Goal: Task Accomplishment & Management: Manage account settings

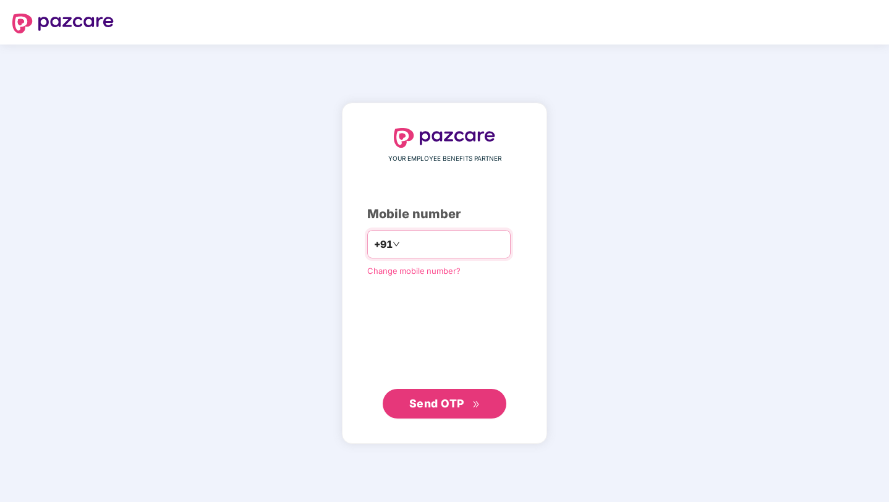
click at [430, 239] on input "number" at bounding box center [453, 244] width 101 height 20
type input "**********"
click at [436, 398] on span "Send OTP" at bounding box center [436, 402] width 55 height 13
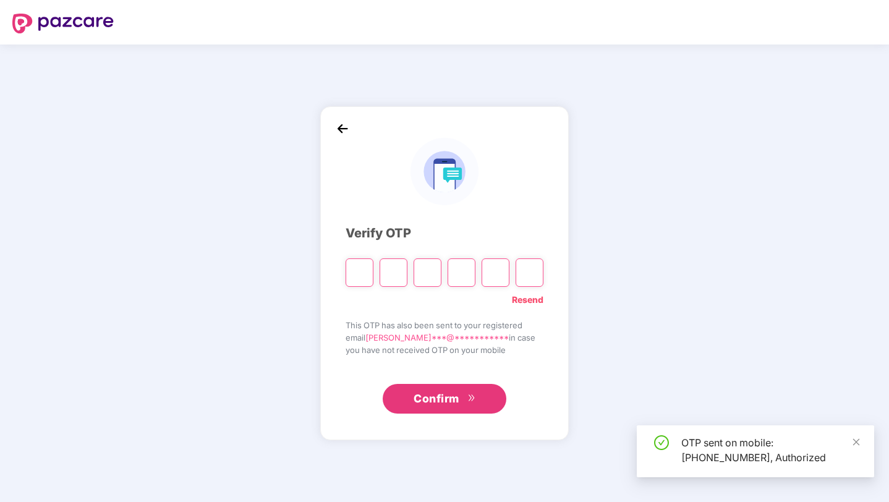
paste input "*"
type input "*"
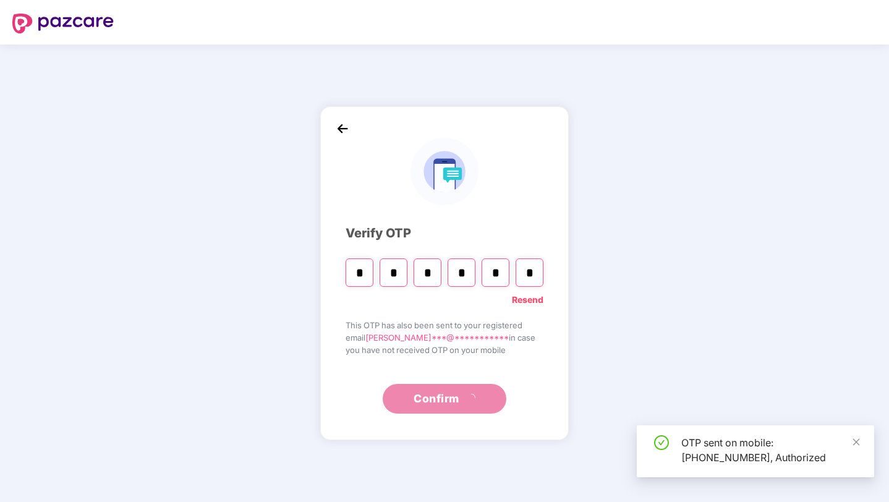
type input "*"
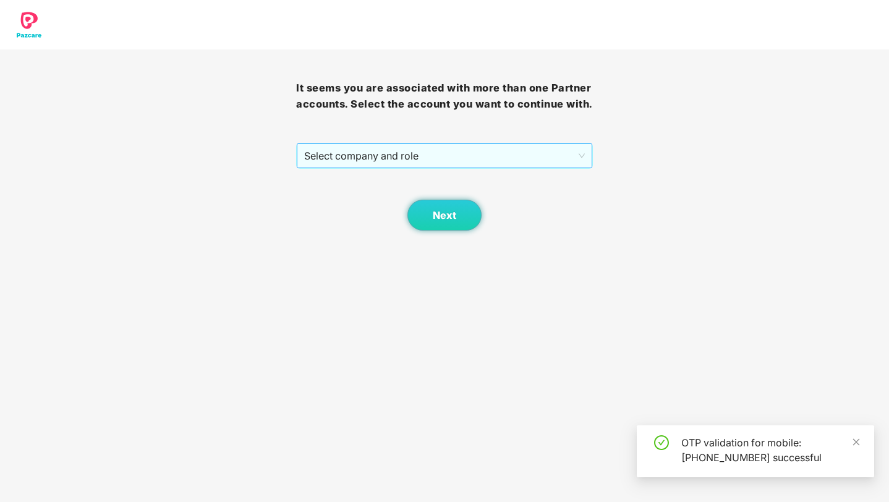
click at [448, 168] on span "Select company and role" at bounding box center [444, 156] width 280 height 24
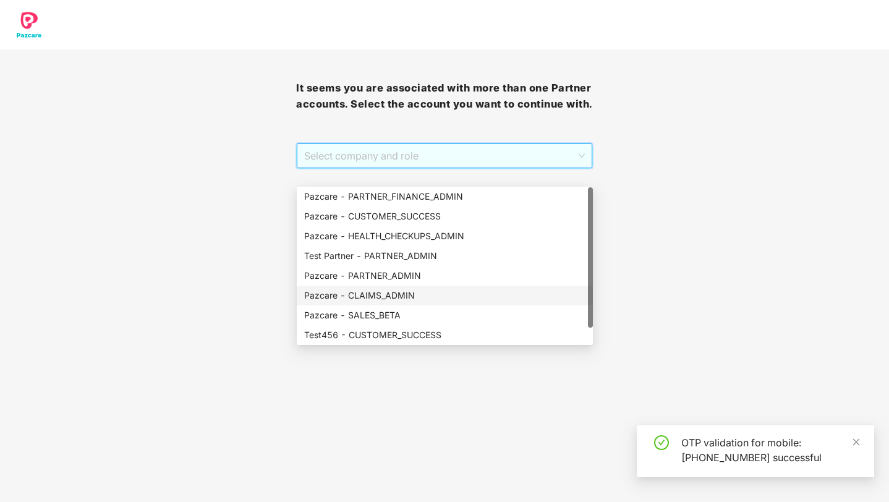
scroll to position [9, 0]
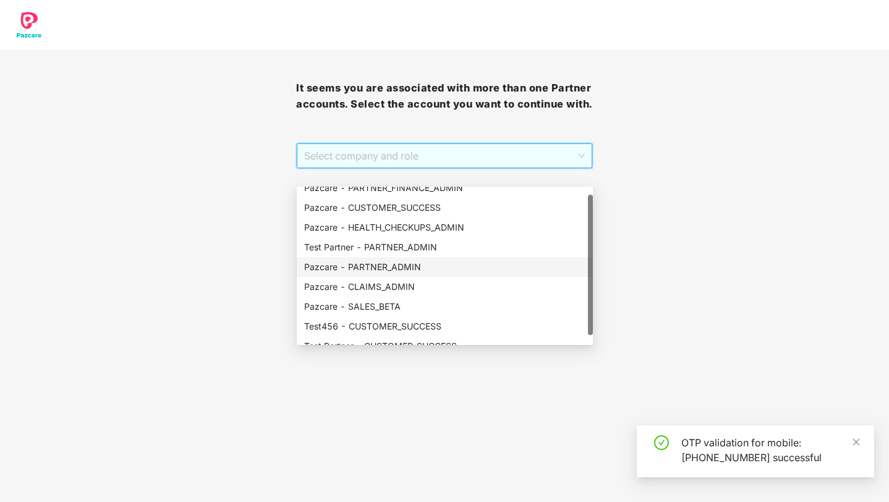
click at [448, 270] on div "Pazcare - PARTNER_ADMIN" at bounding box center [444, 267] width 281 height 14
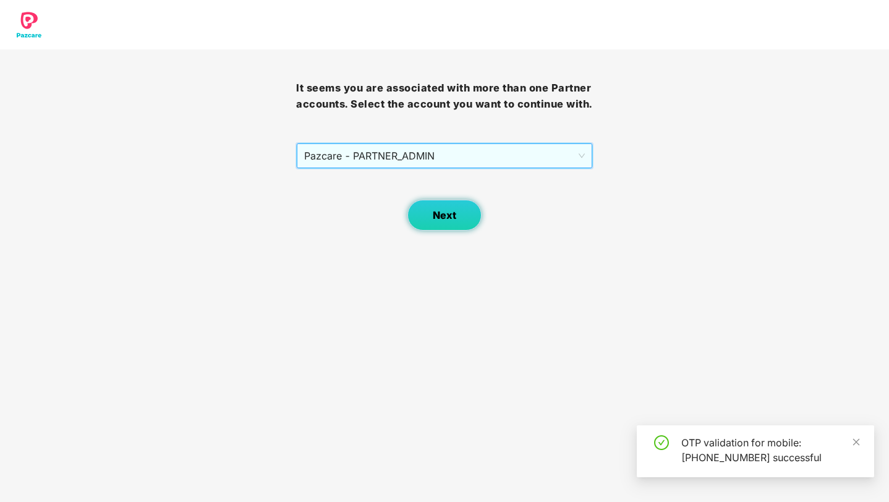
click at [469, 231] on button "Next" at bounding box center [445, 215] width 74 height 31
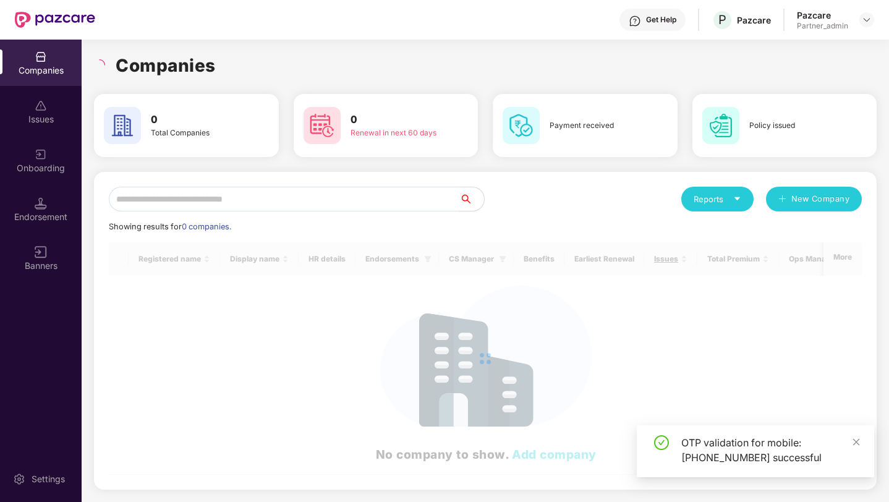
click at [424, 202] on input "text" at bounding box center [284, 199] width 351 height 25
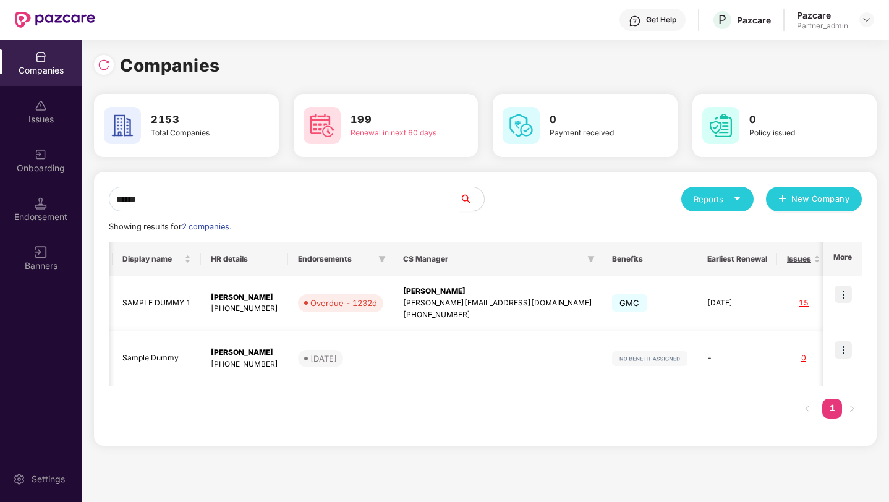
scroll to position [0, 215]
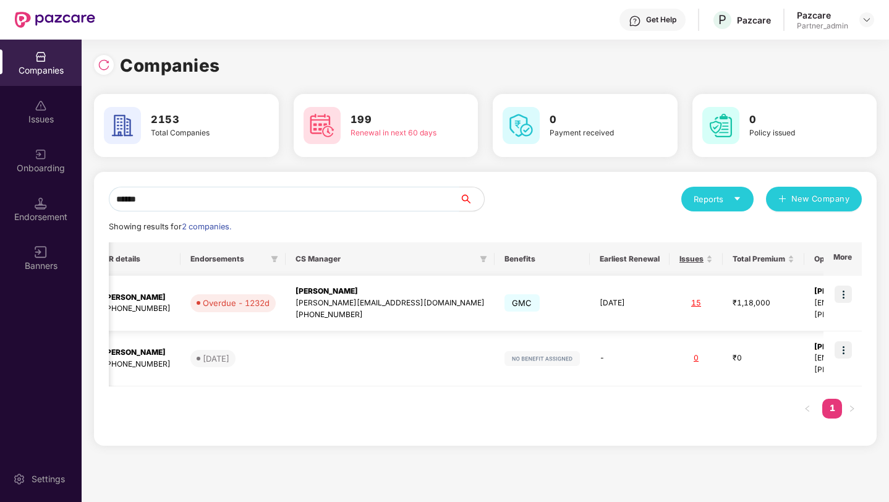
type input "******"
click at [845, 296] on img at bounding box center [843, 294] width 17 height 17
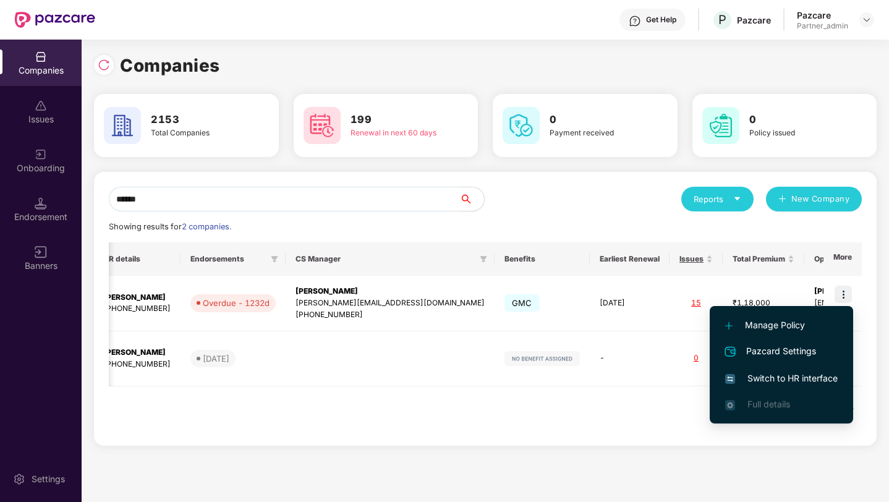
click at [775, 385] on li "Switch to HR interface" at bounding box center [781, 379] width 143 height 26
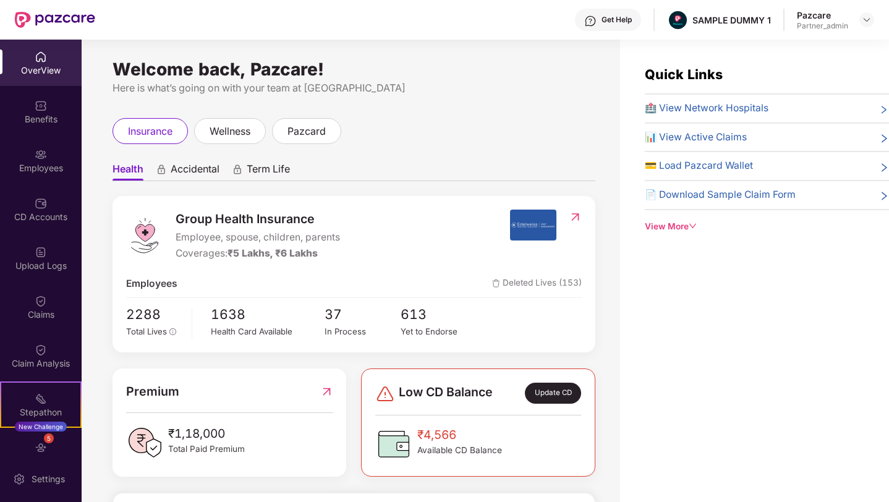
click at [54, 168] on div "Employees" at bounding box center [41, 168] width 82 height 12
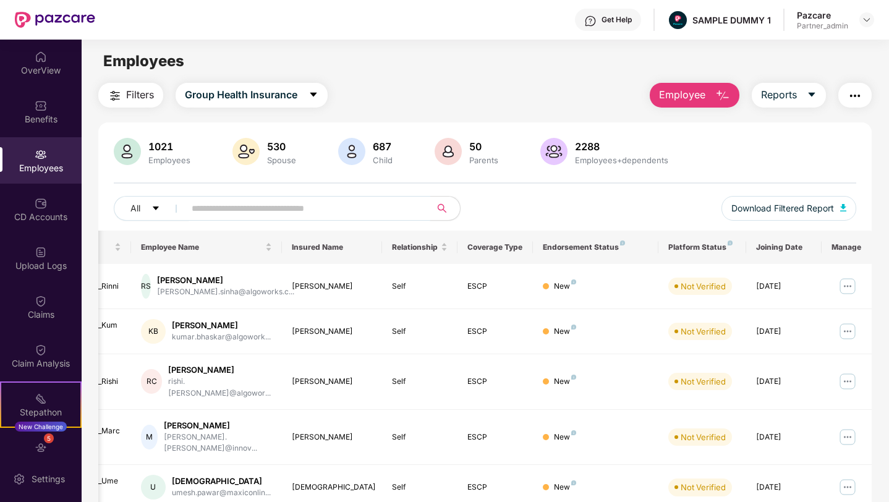
click at [422, 207] on span at bounding box center [419, 208] width 7 height 19
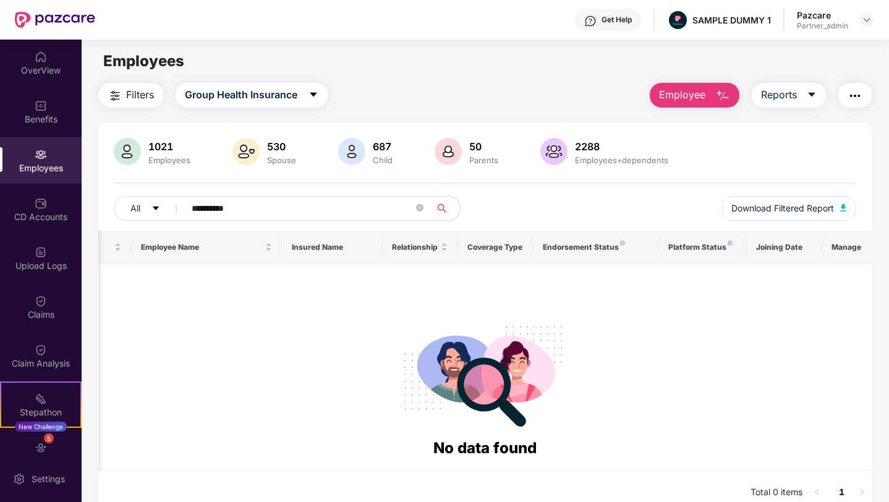
type input "*******"
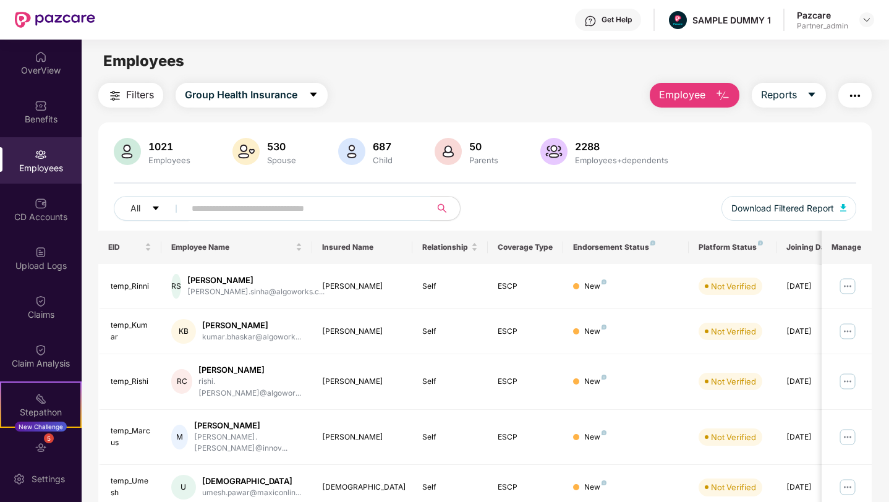
click at [143, 101] on span "Filters" at bounding box center [140, 94] width 28 height 15
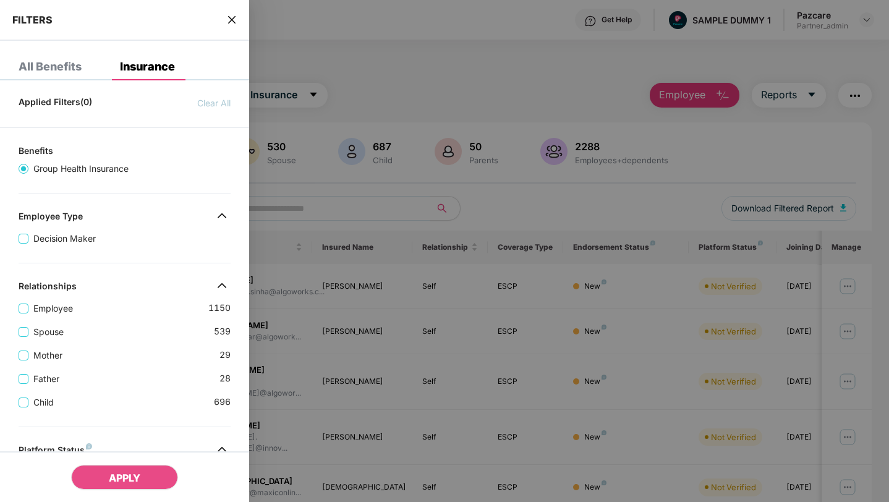
click at [233, 10] on div "FILTERS" at bounding box center [124, 20] width 249 height 41
click at [232, 17] on icon "close" at bounding box center [232, 20] width 10 height 10
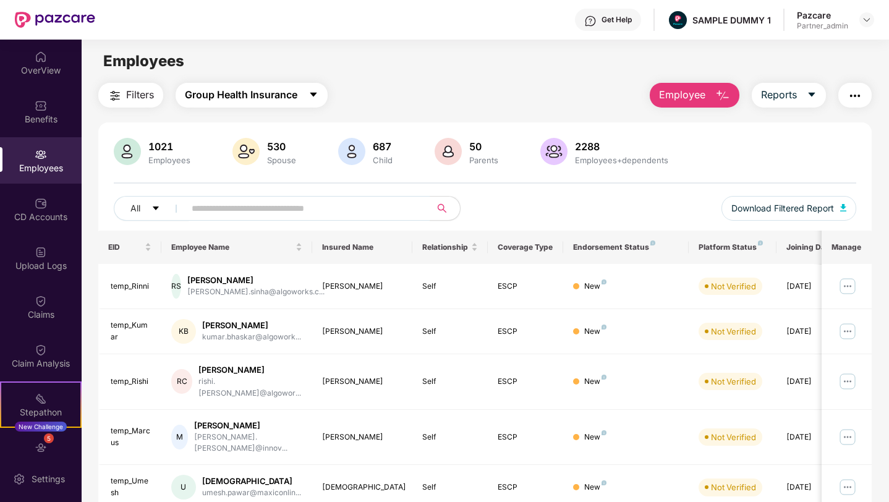
click at [249, 93] on span "Group Health Insurance" at bounding box center [241, 94] width 113 height 15
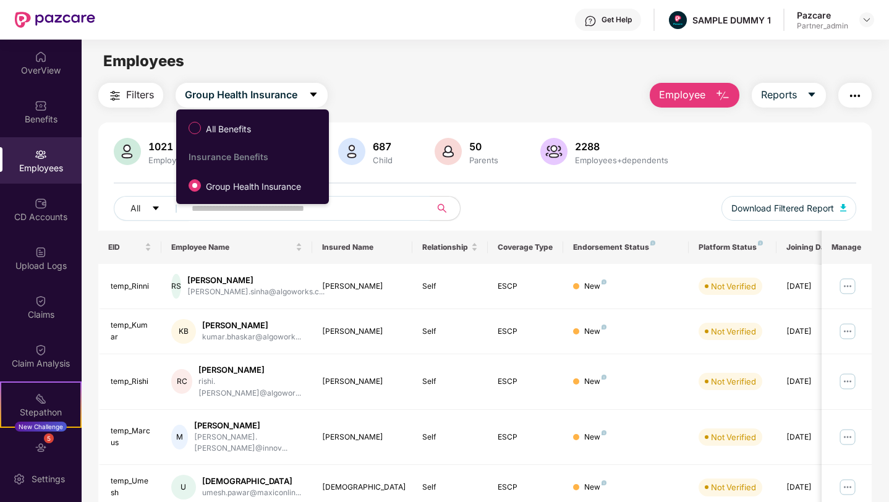
click at [375, 119] on div "Filters Group Health Insurance Employee Reports 1021 Employees 530 Spouse 687 C…" at bounding box center [485, 442] width 774 height 719
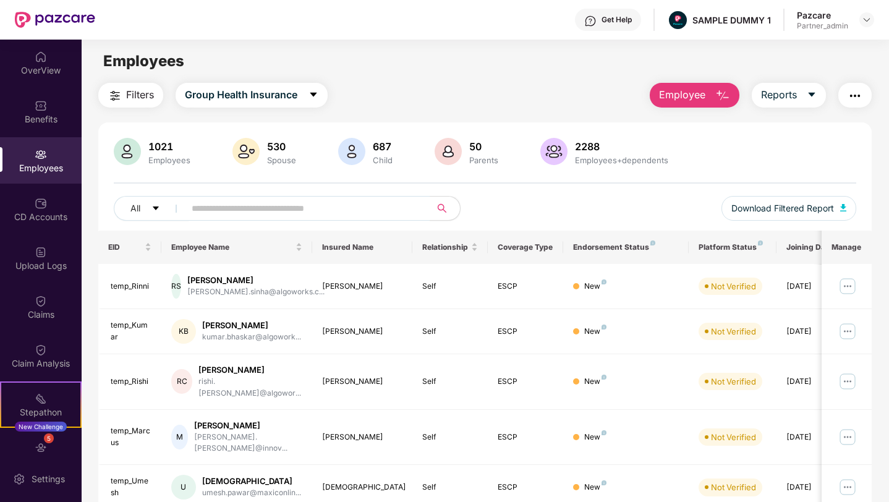
click at [669, 105] on button "Employee" at bounding box center [695, 95] width 90 height 25
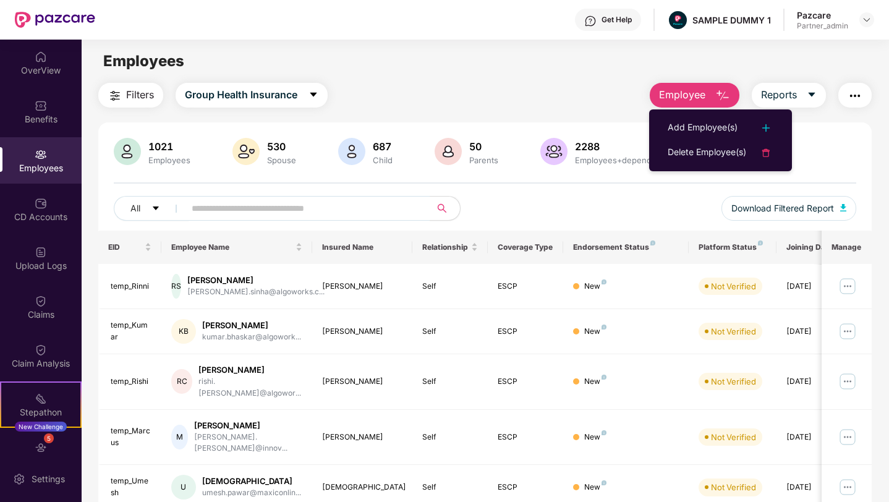
click at [610, 100] on div "Filters Group Health Insurance Employee Reports" at bounding box center [485, 95] width 774 height 25
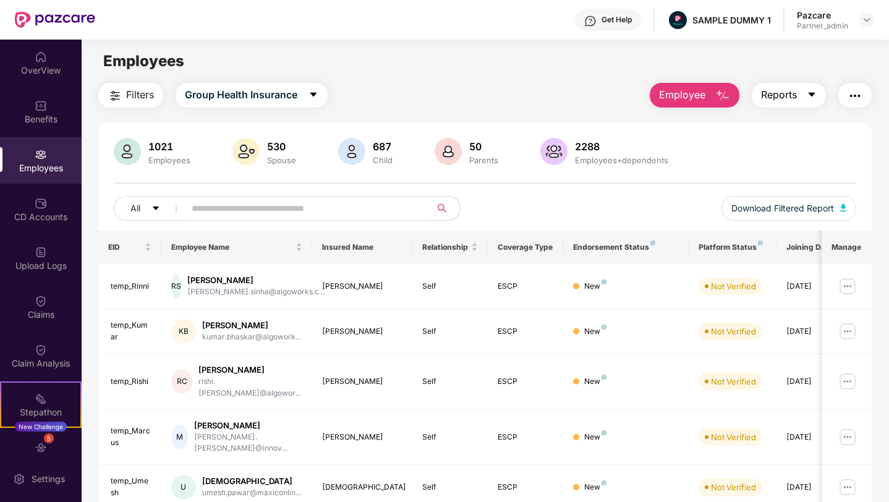
click at [790, 101] on span "Reports" at bounding box center [779, 94] width 36 height 15
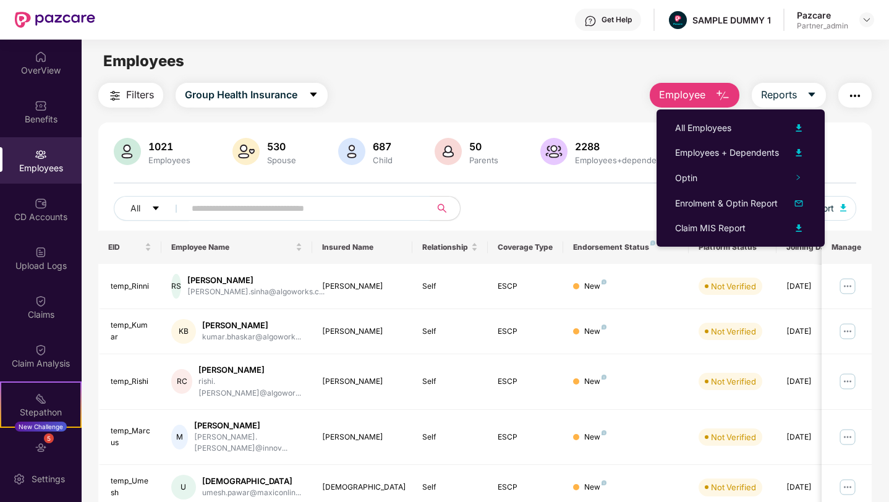
click at [852, 95] on img "button" at bounding box center [855, 95] width 15 height 15
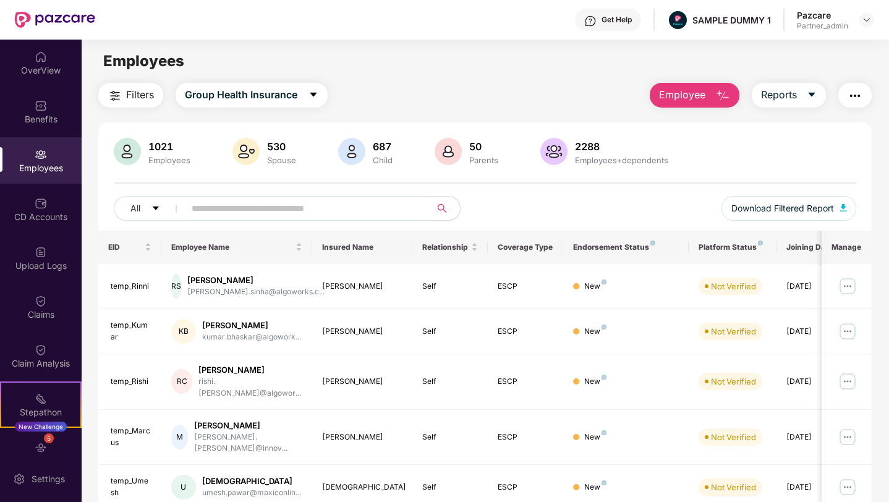
click at [553, 87] on div "Filters Group Health Insurance Employee Reports" at bounding box center [485, 95] width 774 height 25
drag, startPoint x: 192, startPoint y: 160, endPoint x: 264, endPoint y: 168, distance: 72.8
click at [254, 166] on div "1021 Employees 530 Spouse 687 Child [DEMOGRAPHIC_DATA] Parents 2288 Employees+d…" at bounding box center [485, 153] width 743 height 30
click at [293, 156] on div "Spouse" at bounding box center [282, 160] width 34 height 10
click at [393, 160] on div "Child" at bounding box center [382, 160] width 25 height 10
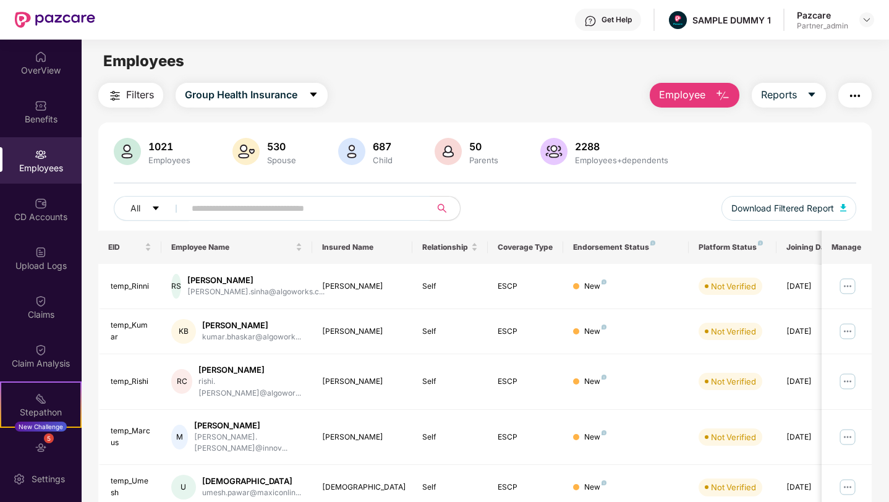
click at [476, 161] on div "Parents" at bounding box center [484, 160] width 34 height 10
drag, startPoint x: 574, startPoint y: 147, endPoint x: 610, endPoint y: 147, distance: 35.9
click at [610, 147] on div "2288" at bounding box center [622, 146] width 98 height 12
drag, startPoint x: 575, startPoint y: 161, endPoint x: 666, endPoint y: 166, distance: 91.1
click at [666, 166] on div "2288 Employees+dependents" at bounding box center [605, 153] width 135 height 30
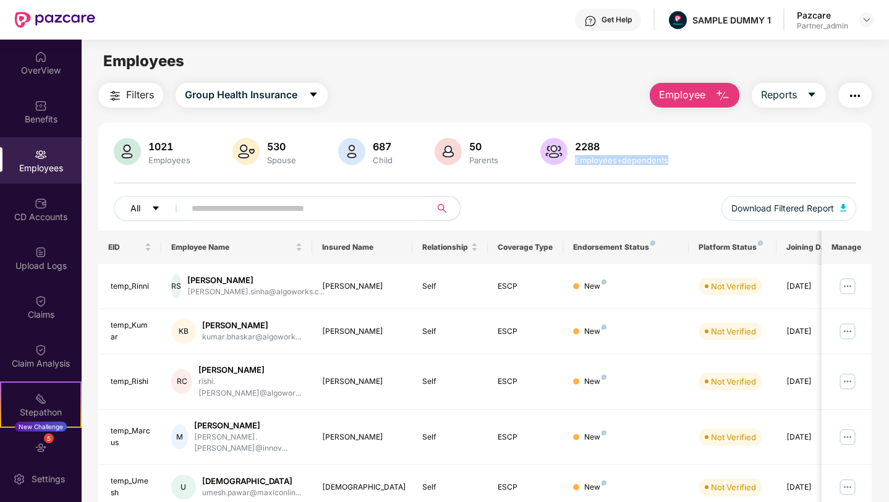
click at [137, 209] on span "All" at bounding box center [136, 209] width 10 height 14
click at [249, 191] on div "1021 Employees 530 Spouse 687 Child [DEMOGRAPHIC_DATA] Parents 2288 Employees+d…" at bounding box center [485, 184] width 774 height 93
click at [147, 203] on button "All" at bounding box center [151, 208] width 75 height 25
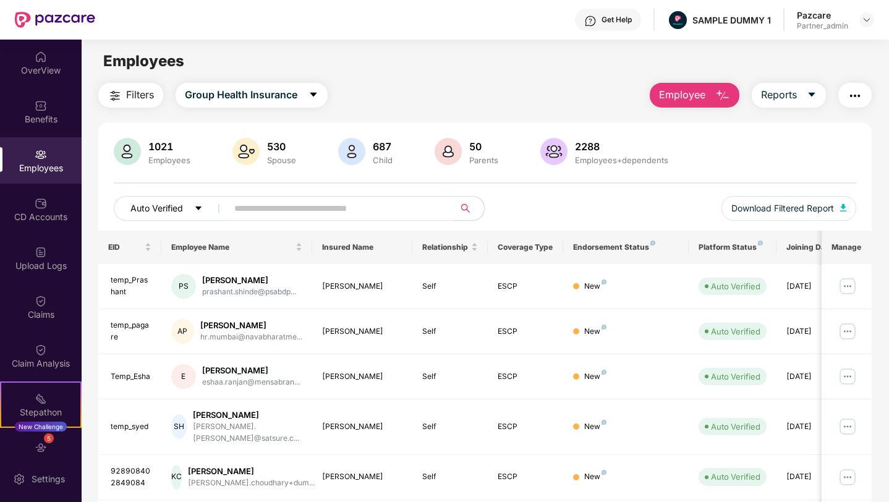
click at [142, 207] on span "Auto Verified" at bounding box center [157, 209] width 53 height 14
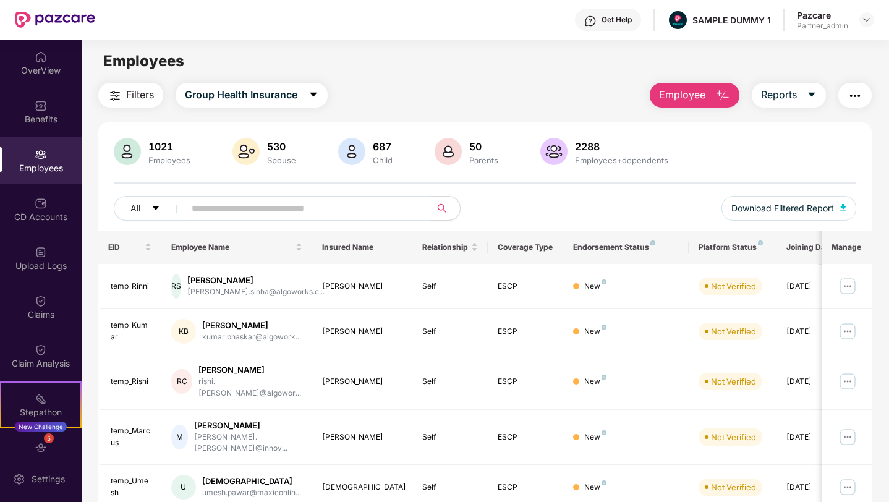
click at [553, 195] on div "1021 Employees 530 Spouse 687 Child [DEMOGRAPHIC_DATA] Parents 2288 Employees+d…" at bounding box center [485, 184] width 774 height 93
click at [348, 209] on input "text" at bounding box center [303, 208] width 222 height 19
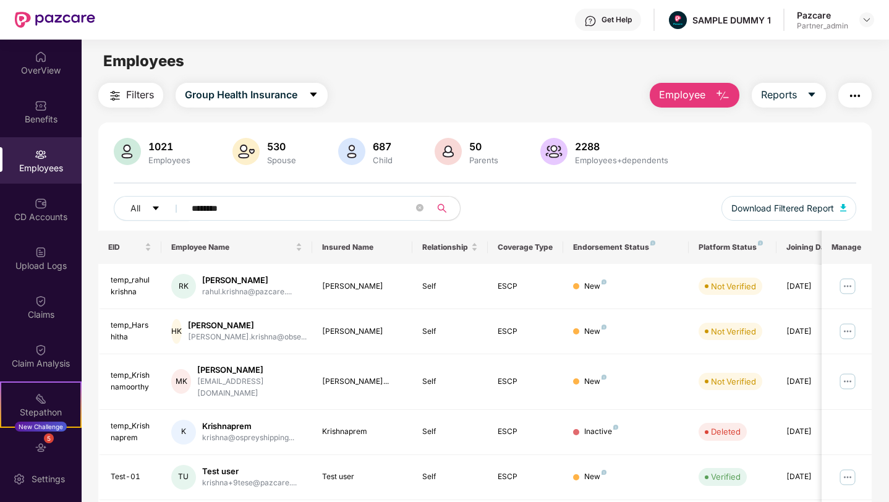
type input "*******"
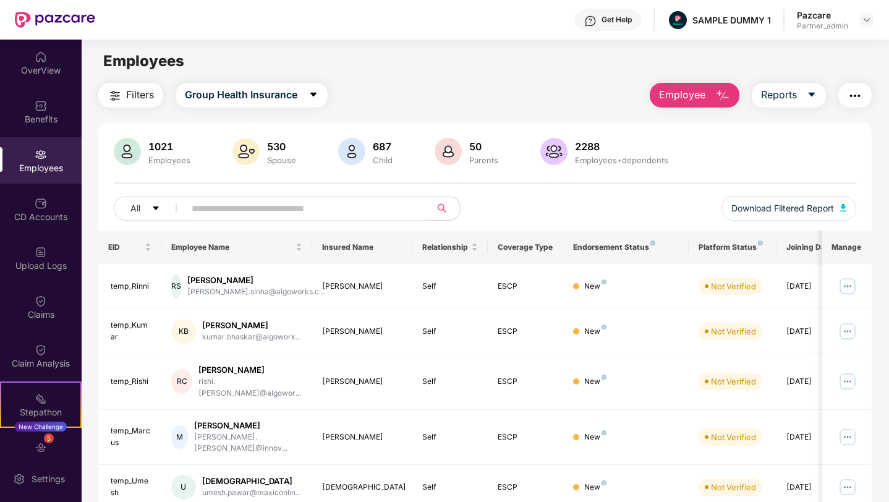
click at [142, 98] on span "Filters" at bounding box center [140, 94] width 28 height 15
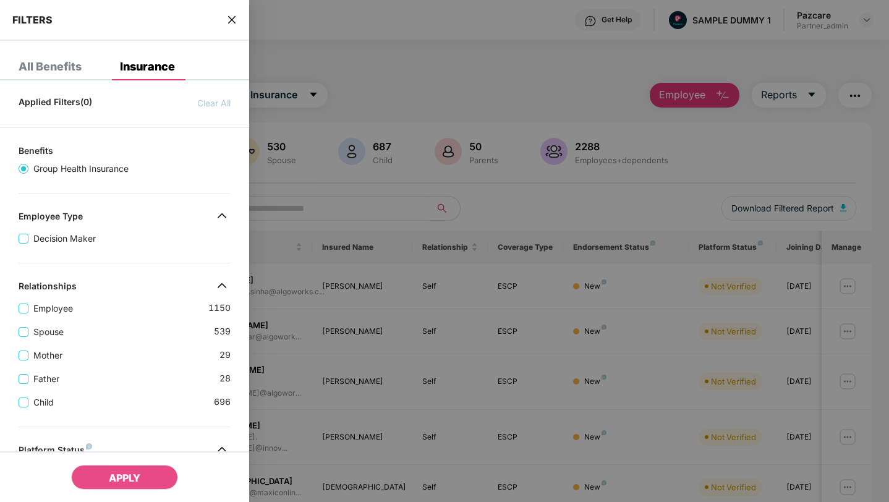
click at [59, 62] on div "All Benefits" at bounding box center [50, 67] width 63 height 12
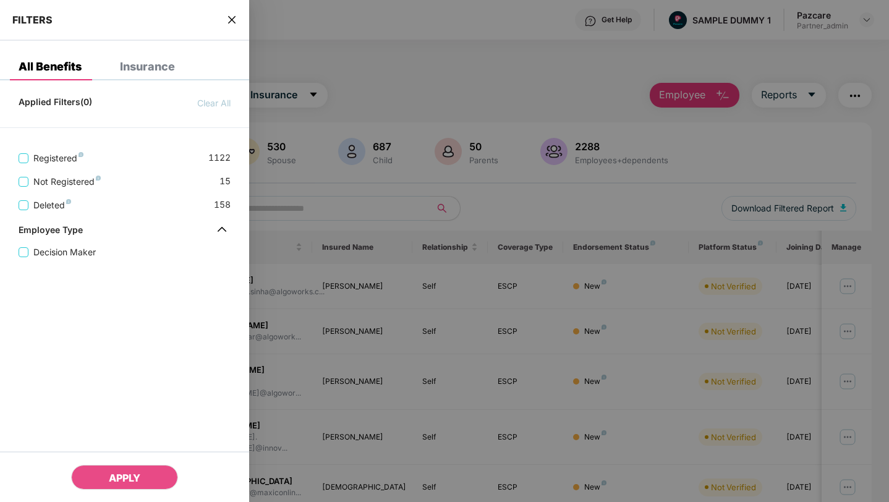
click at [153, 69] on div "Insurance" at bounding box center [147, 67] width 55 height 12
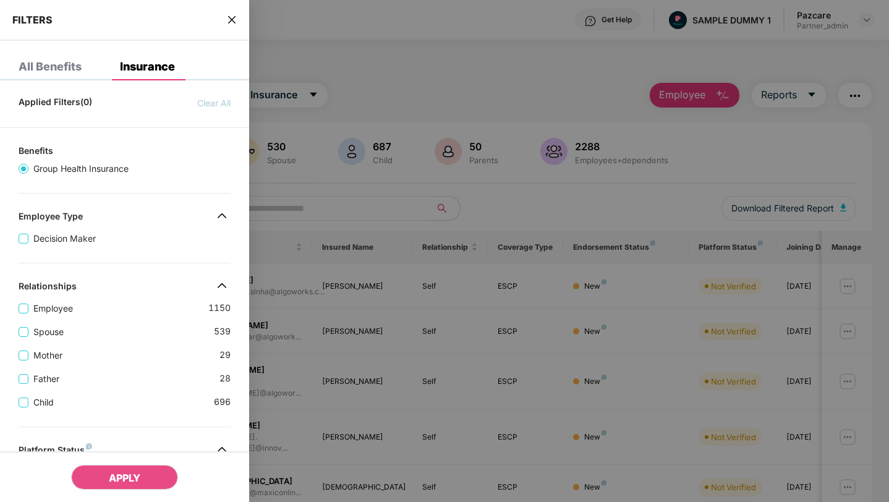
click at [48, 67] on div "All Benefits" at bounding box center [50, 67] width 63 height 12
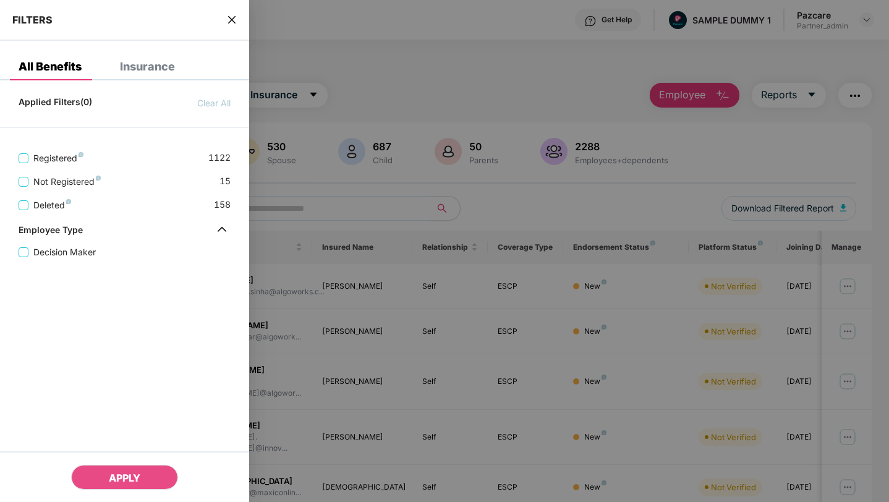
click at [146, 64] on div "Insurance" at bounding box center [147, 67] width 55 height 12
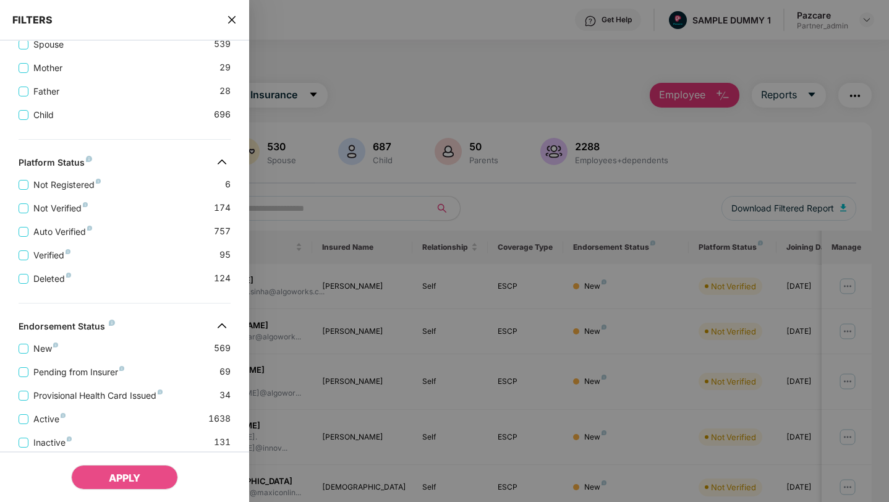
scroll to position [328, 0]
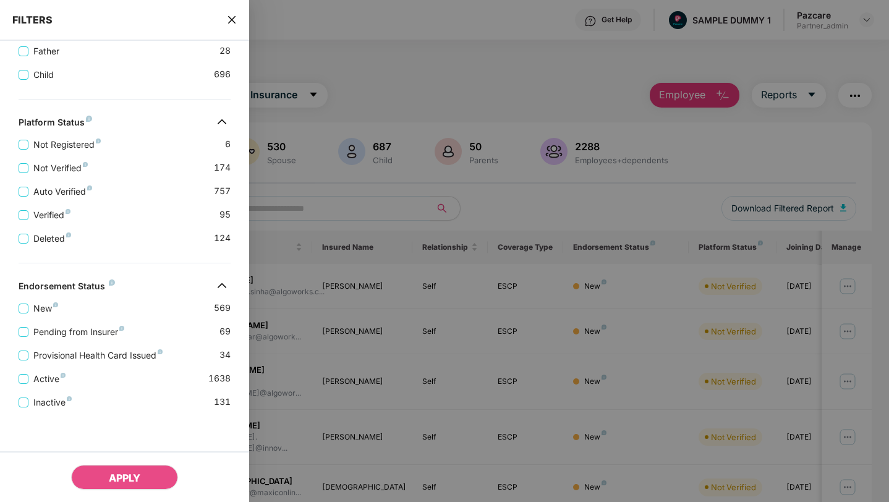
click at [236, 27] on div "FILTERS" at bounding box center [124, 20] width 249 height 41
click at [230, 23] on icon "close" at bounding box center [232, 20] width 10 height 10
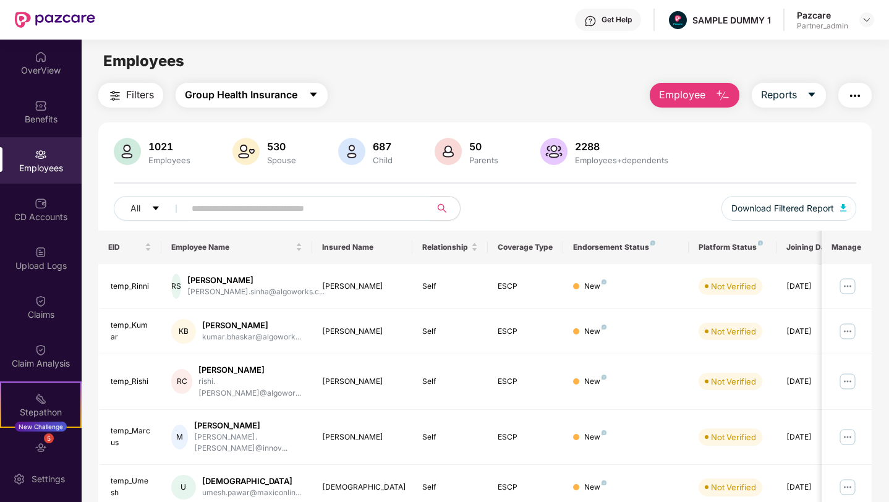
click at [254, 95] on span "Group Health Insurance" at bounding box center [241, 94] width 113 height 15
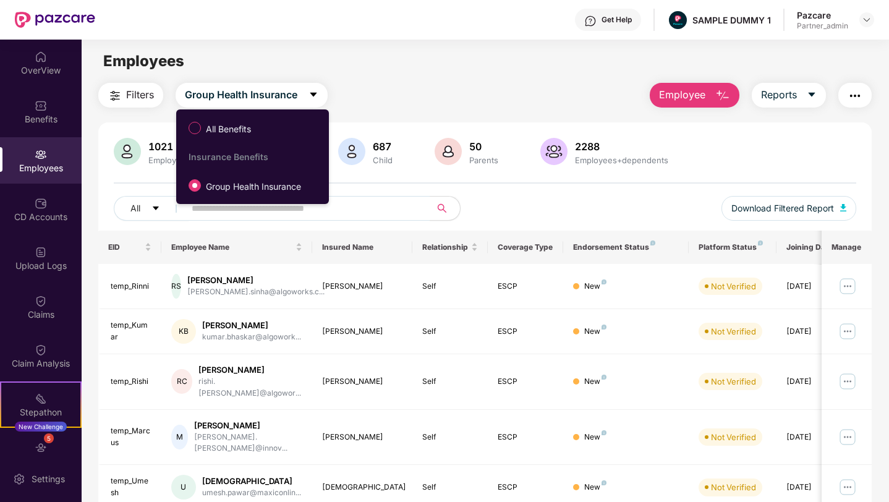
click at [405, 63] on div "Employees" at bounding box center [485, 61] width 807 height 24
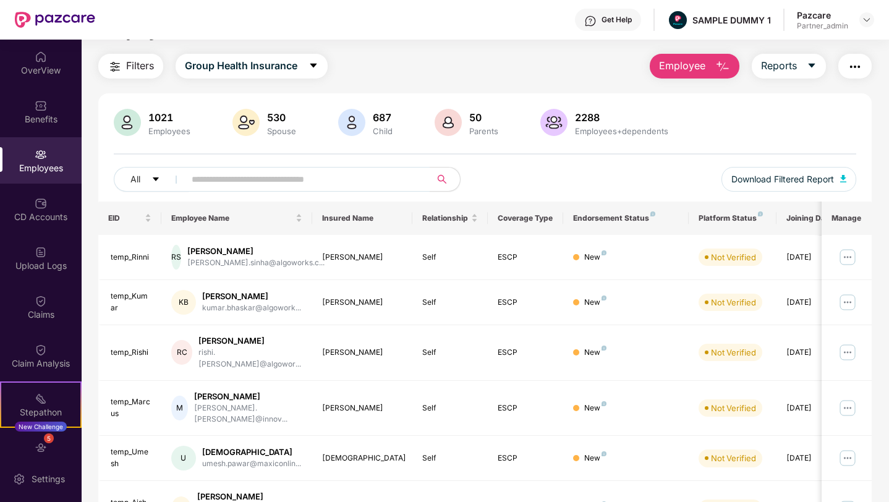
scroll to position [0, 0]
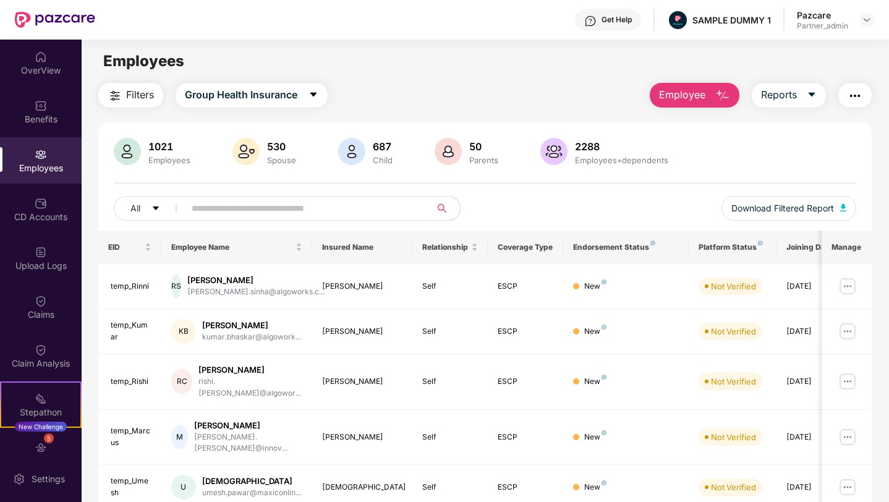
click at [687, 102] on span "Employee" at bounding box center [682, 94] width 46 height 15
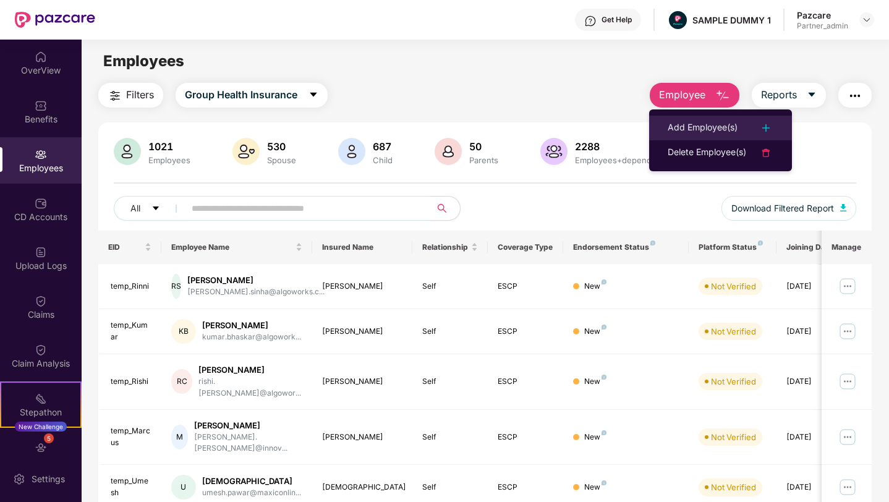
click at [695, 126] on div "Add Employee(s)" at bounding box center [703, 128] width 70 height 15
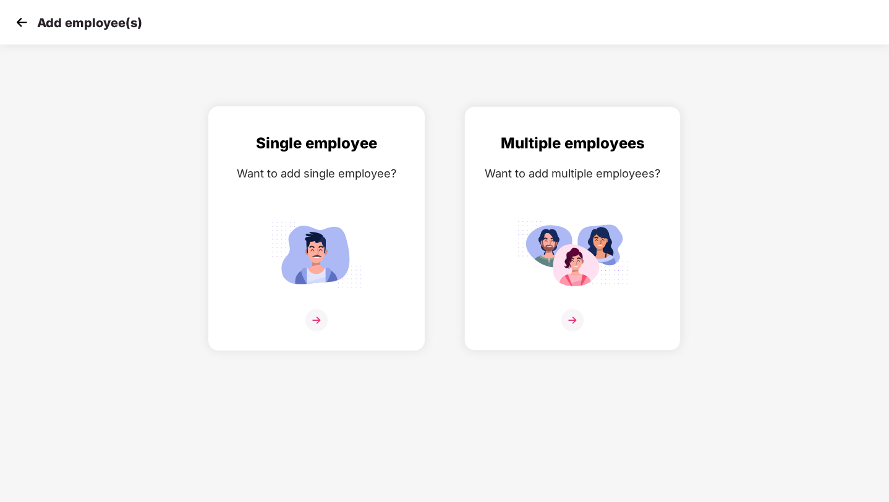
click at [315, 325] on img at bounding box center [317, 320] width 22 height 22
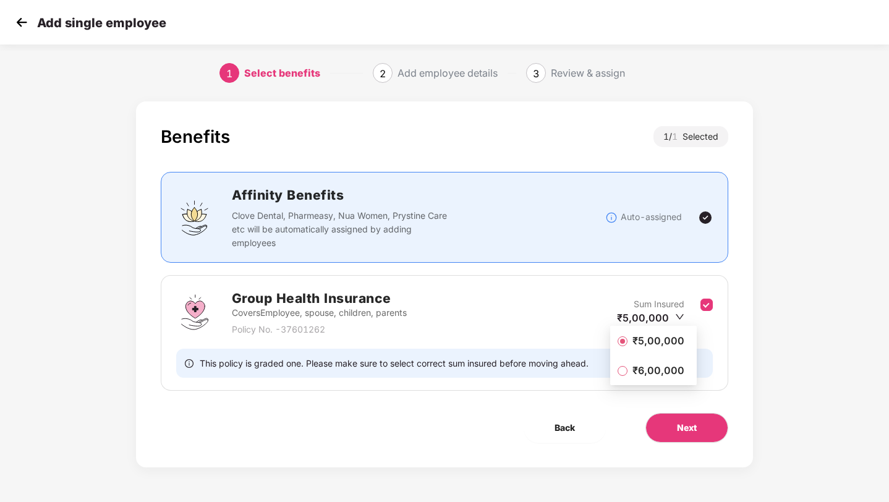
click at [662, 345] on span "₹5,00,000" at bounding box center [659, 341] width 62 height 14
click at [684, 432] on span "Next" at bounding box center [687, 428] width 20 height 14
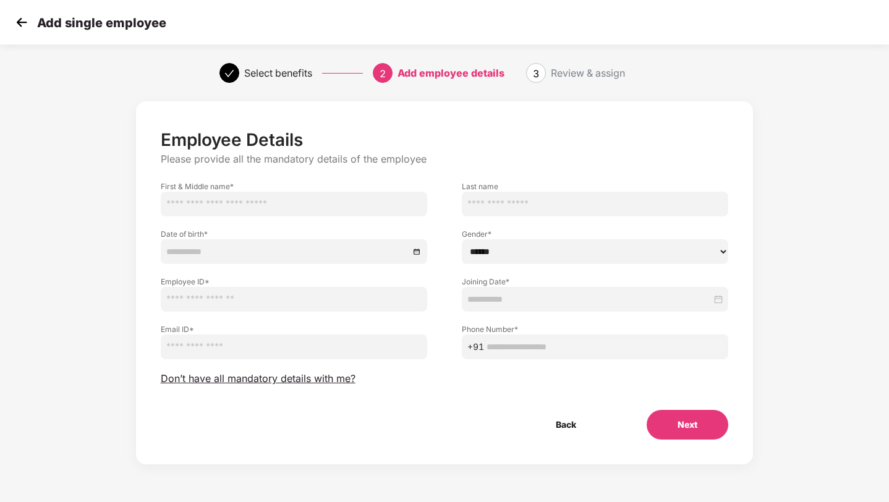
click at [677, 426] on button "Next" at bounding box center [688, 425] width 82 height 30
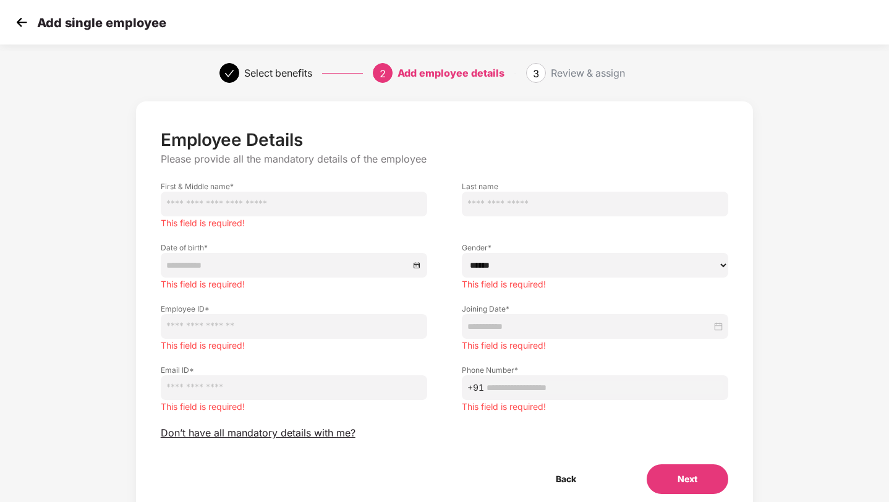
scroll to position [48, 0]
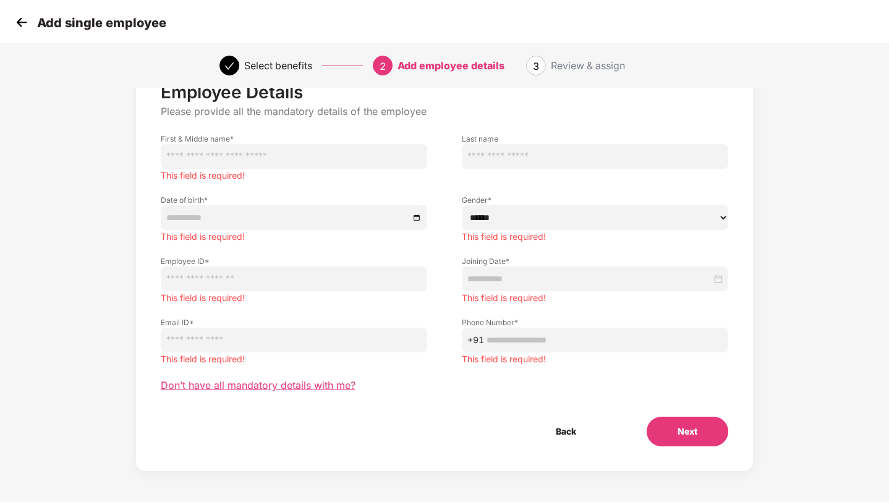
click at [324, 387] on span "Don’t have all mandatory details with me?" at bounding box center [258, 385] width 195 height 13
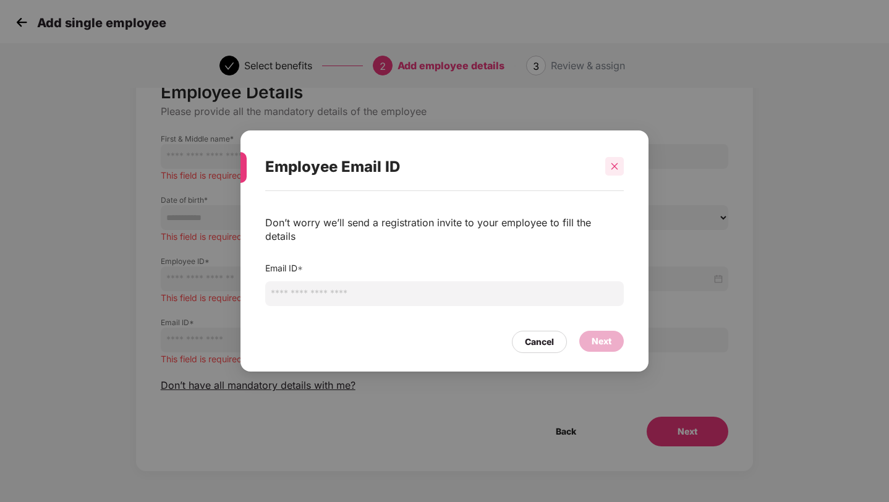
click at [617, 171] on icon "close" at bounding box center [614, 166] width 9 height 9
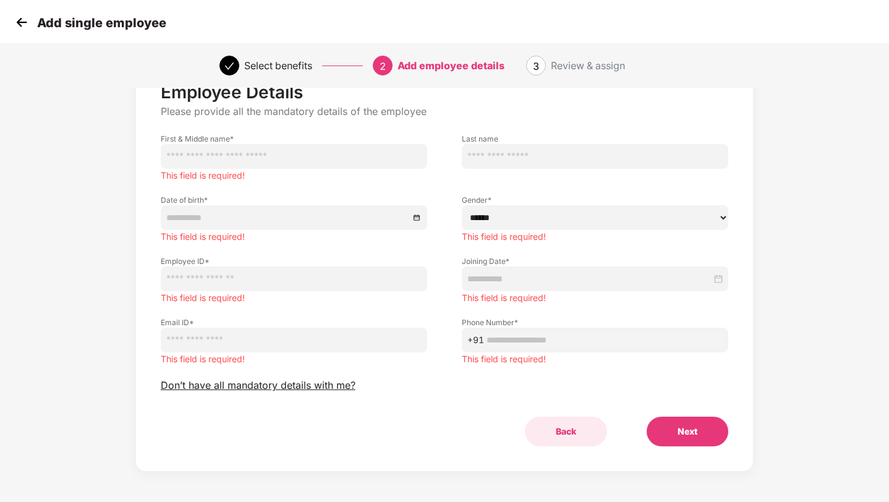
click at [562, 437] on button "Back" at bounding box center [566, 432] width 82 height 30
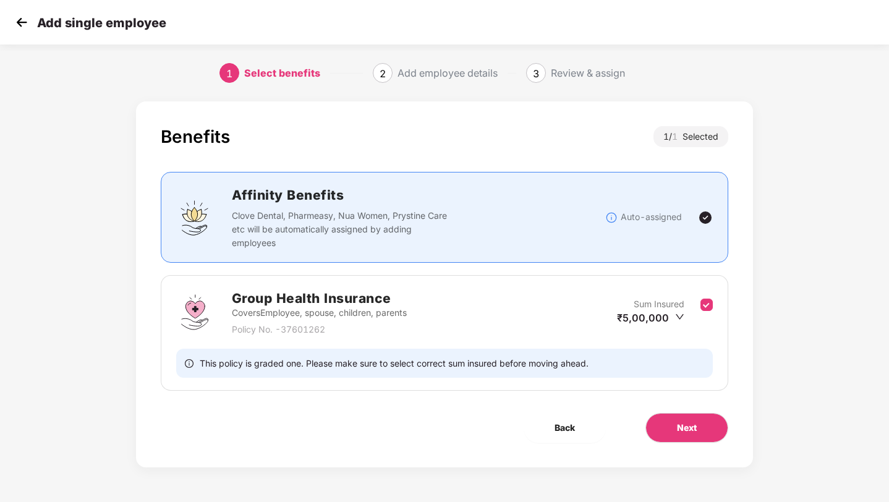
click at [17, 18] on img at bounding box center [21, 22] width 19 height 19
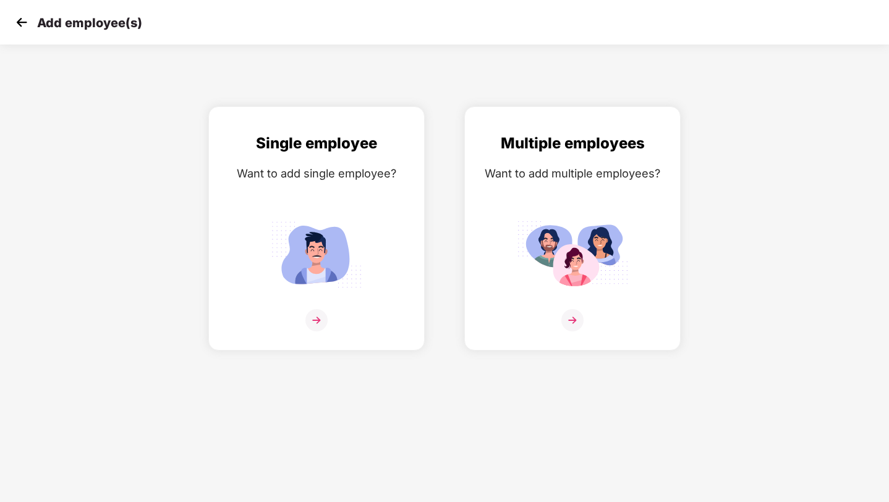
click at [18, 24] on img at bounding box center [21, 22] width 19 height 19
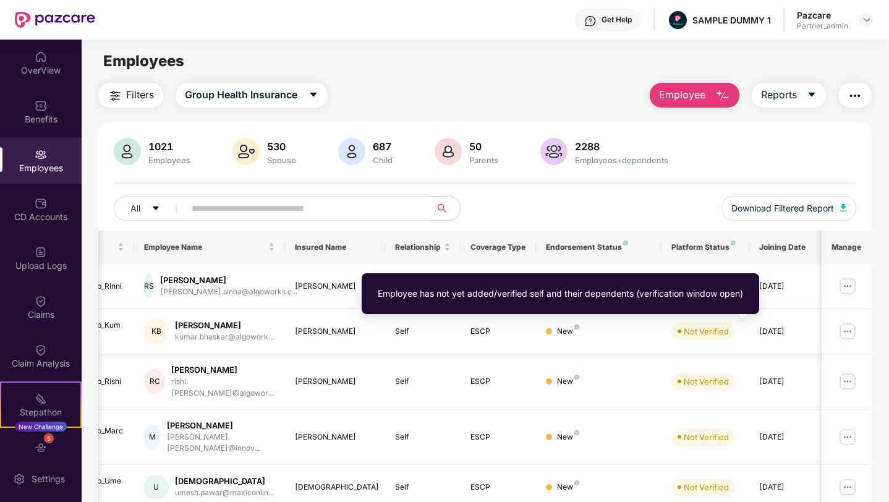
scroll to position [0, 31]
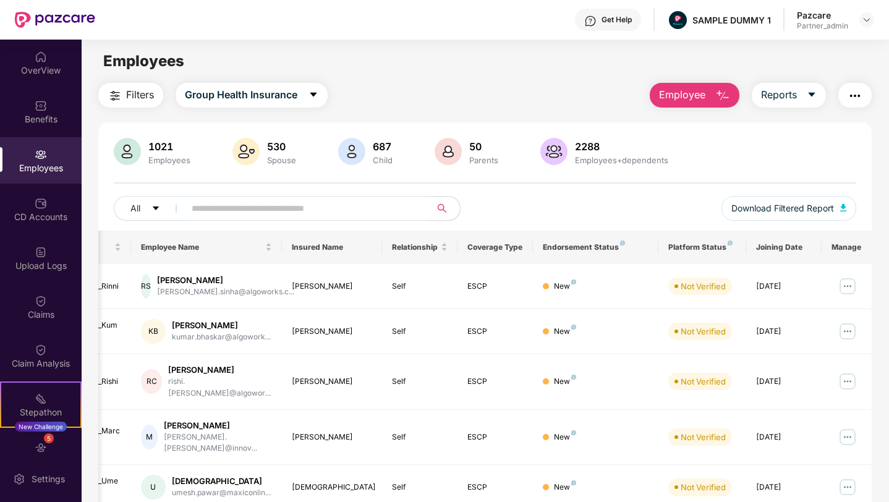
click at [700, 93] on span "Employee" at bounding box center [682, 94] width 46 height 15
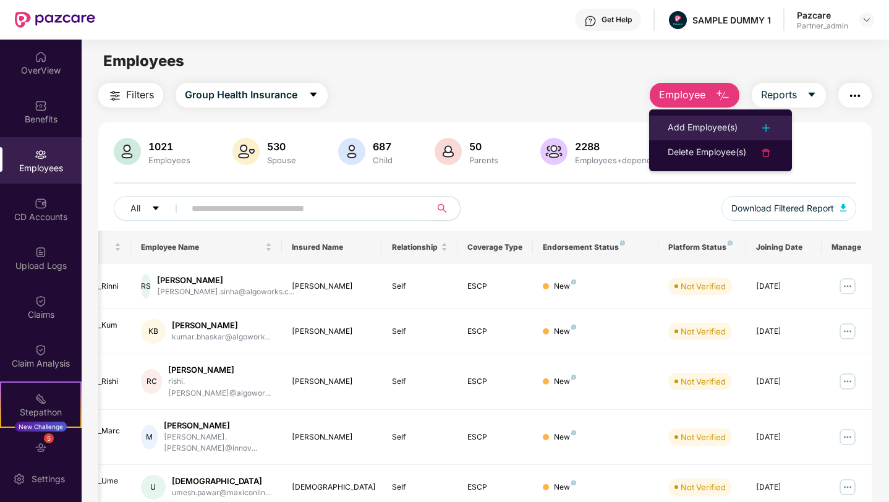
click at [708, 131] on div "Add Employee(s)" at bounding box center [703, 128] width 70 height 15
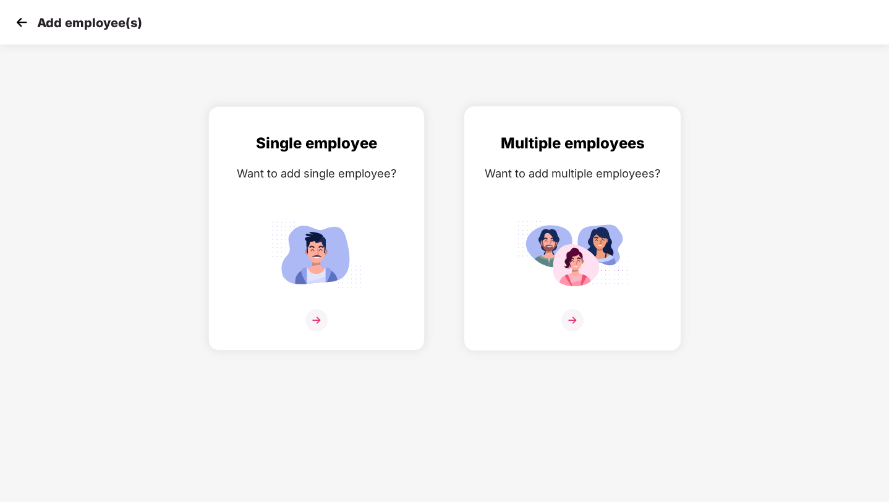
click at [573, 321] on img at bounding box center [573, 320] width 22 height 22
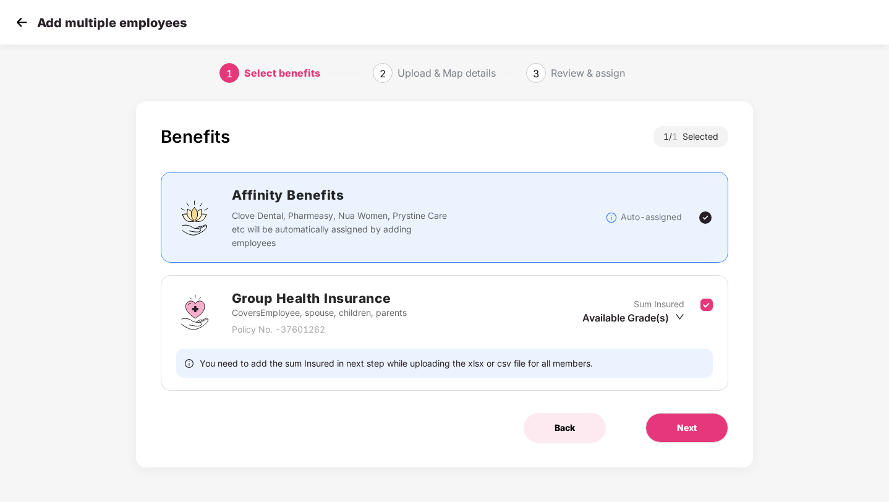
click at [563, 429] on span "Back" at bounding box center [565, 428] width 20 height 14
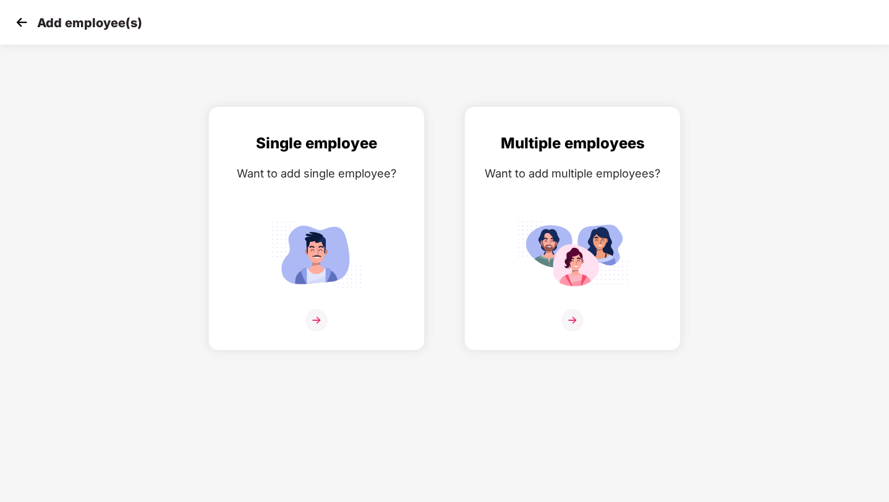
click at [23, 22] on img at bounding box center [21, 22] width 19 height 19
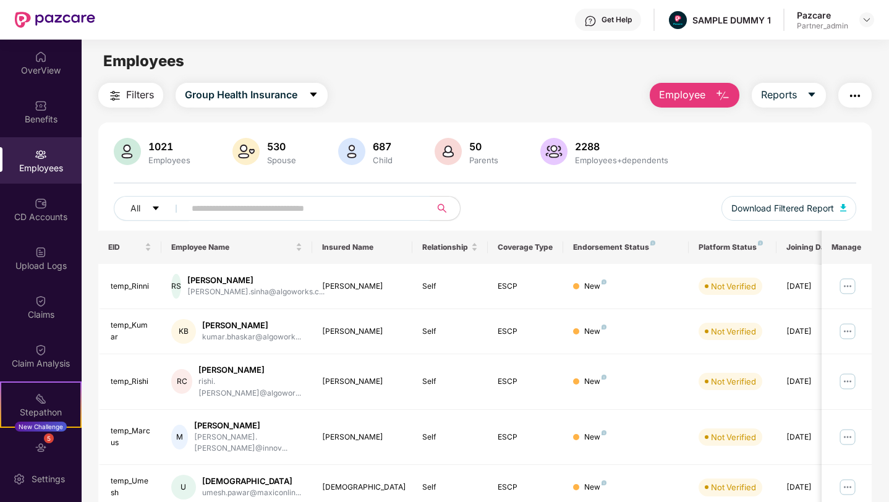
click at [691, 95] on span "Employee" at bounding box center [682, 94] width 46 height 15
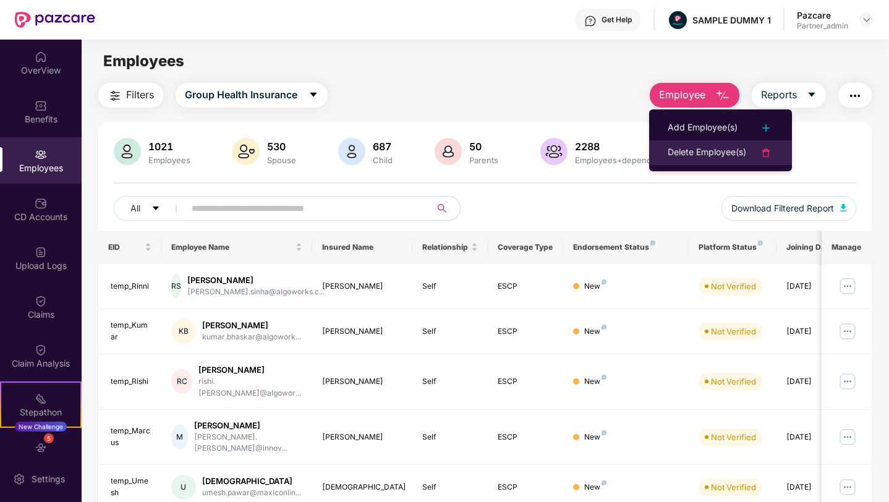
click at [696, 156] on div "Delete Employee(s)" at bounding box center [707, 152] width 79 height 15
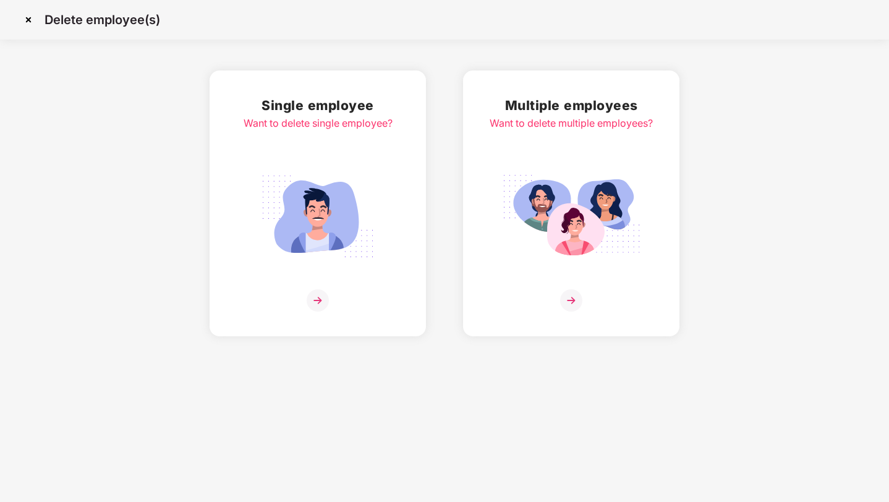
click at [322, 299] on img at bounding box center [318, 300] width 22 height 22
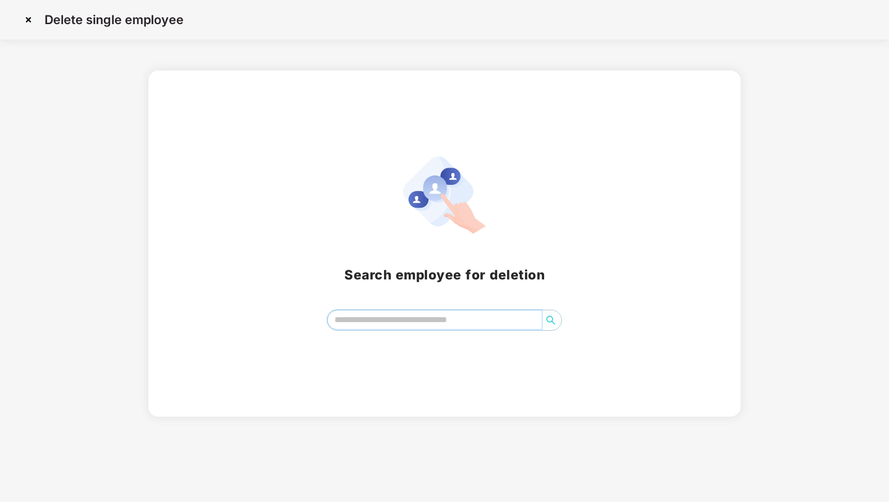
click at [377, 326] on input "search" at bounding box center [434, 319] width 213 height 19
type input "*"
click at [25, 27] on img at bounding box center [29, 20] width 20 height 20
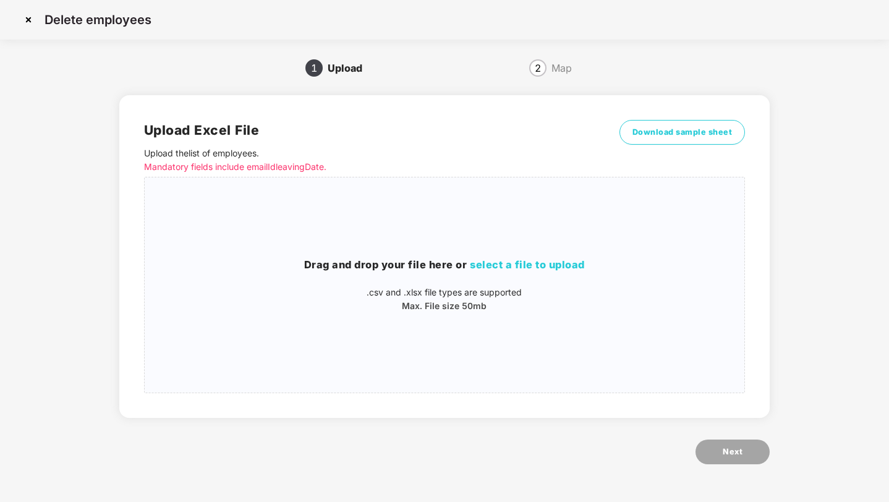
click at [29, 22] on img at bounding box center [29, 20] width 20 height 20
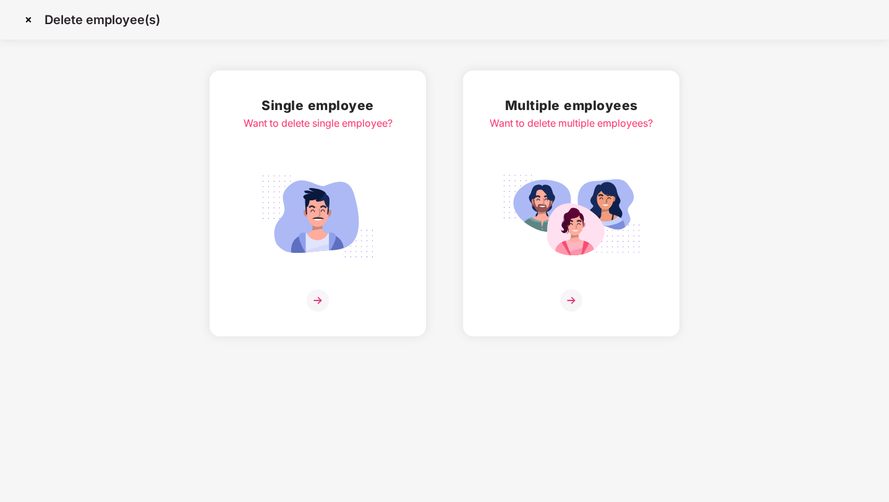
click at [29, 22] on img at bounding box center [29, 20] width 20 height 20
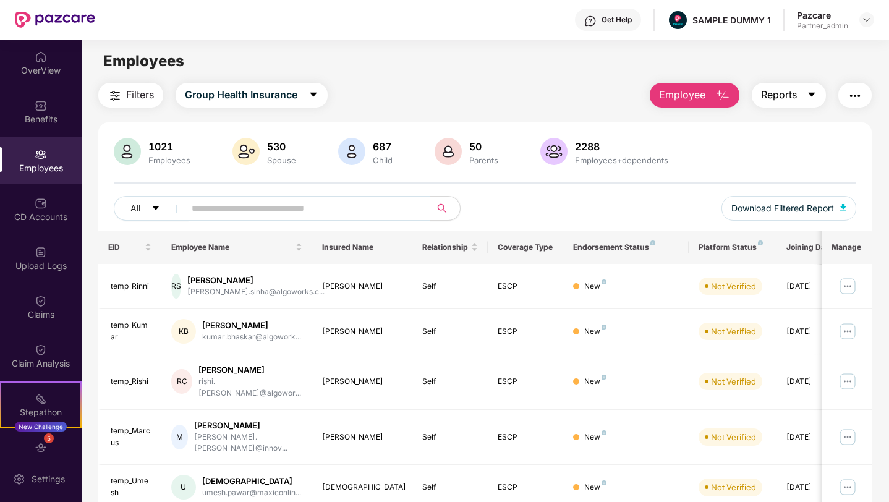
click at [771, 98] on span "Reports" at bounding box center [779, 94] width 36 height 15
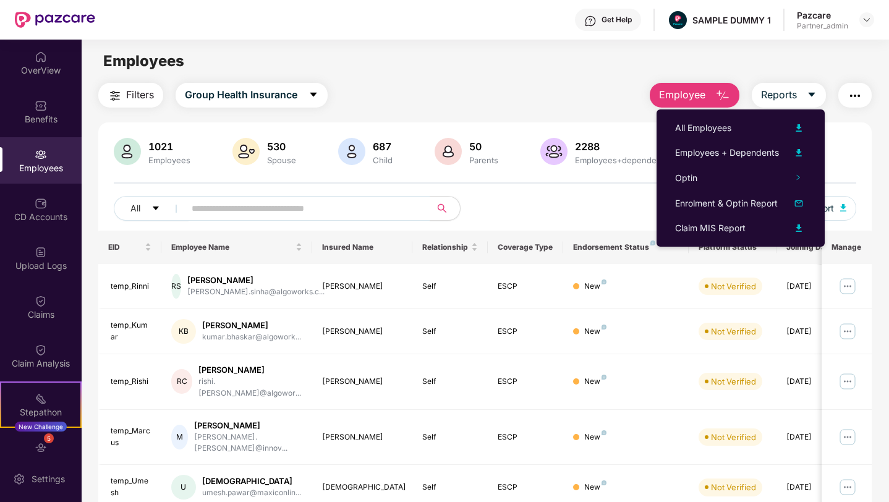
click at [850, 96] on img "button" at bounding box center [855, 95] width 15 height 15
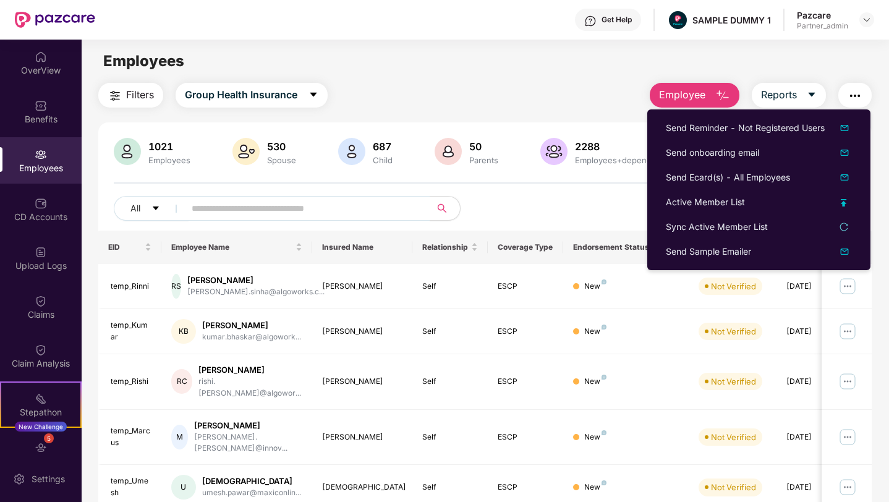
click at [850, 96] on img "button" at bounding box center [855, 95] width 15 height 15
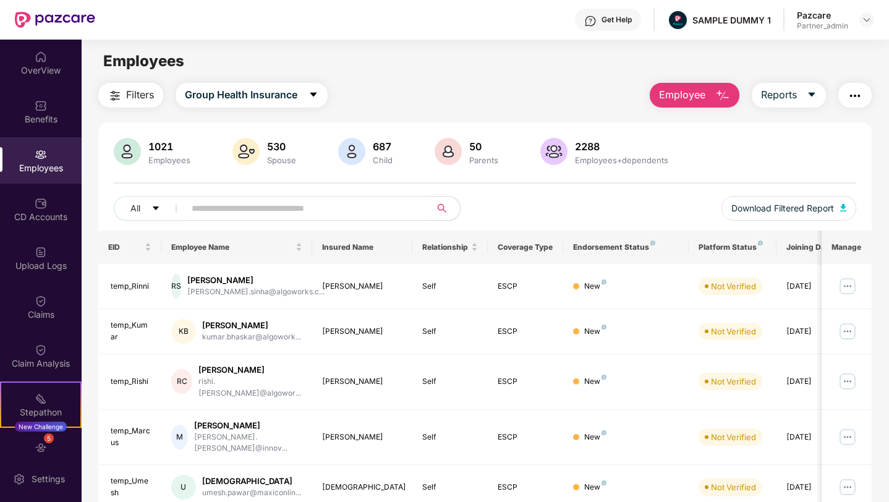
click at [850, 96] on img "button" at bounding box center [855, 95] width 15 height 15
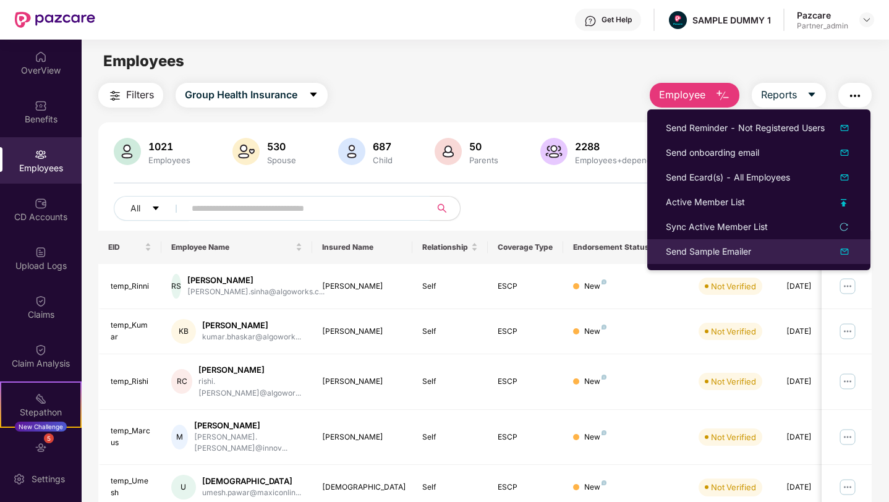
click at [724, 257] on div "Send Sample Emailer" at bounding box center [708, 252] width 85 height 14
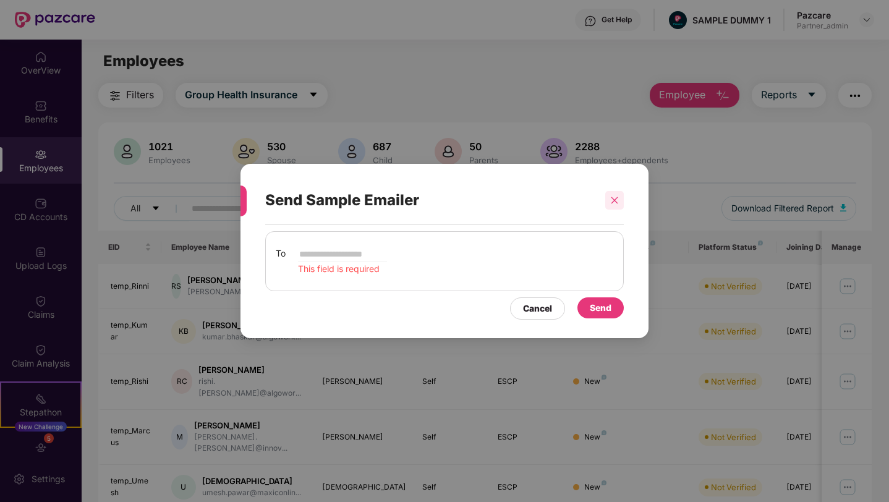
click at [615, 200] on icon "close" at bounding box center [615, 200] width 7 height 7
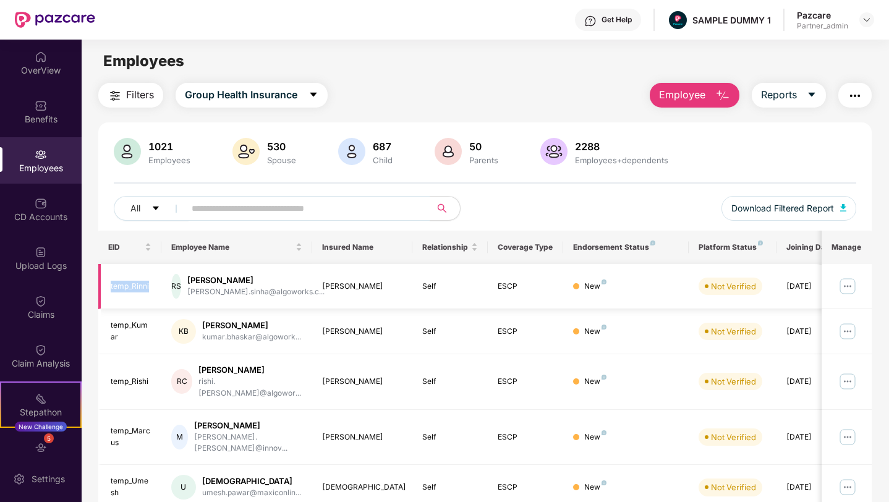
drag, startPoint x: 110, startPoint y: 288, endPoint x: 151, endPoint y: 288, distance: 40.8
click at [151, 288] on td "temp_Rinni" at bounding box center [129, 286] width 63 height 45
drag, startPoint x: 202, startPoint y: 283, endPoint x: 246, endPoint y: 279, distance: 43.5
click at [246, 279] on div "[PERSON_NAME]" at bounding box center [255, 281] width 137 height 12
drag, startPoint x: 321, startPoint y: 286, endPoint x: 361, endPoint y: 286, distance: 39.6
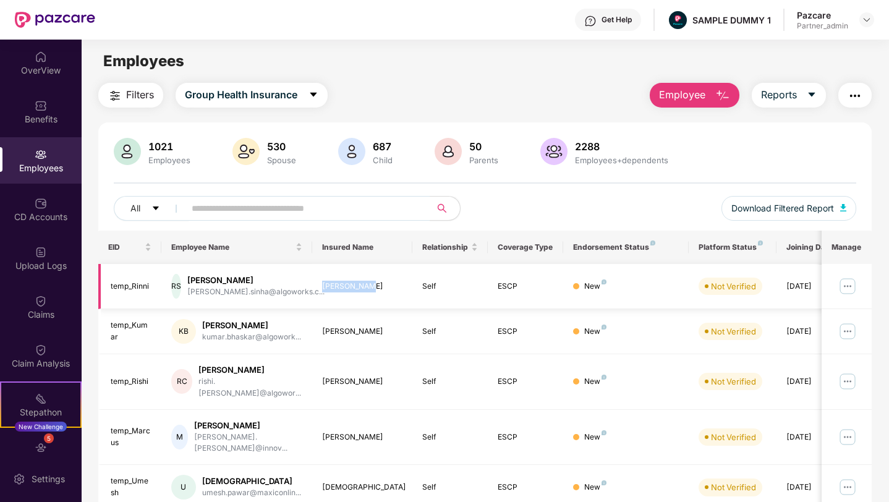
click at [361, 286] on td "[PERSON_NAME]" at bounding box center [362, 286] width 101 height 45
drag, startPoint x: 497, startPoint y: 248, endPoint x: 555, endPoint y: 247, distance: 58.2
click at [555, 247] on th "Coverage Type" at bounding box center [525, 247] width 75 height 33
drag, startPoint x: 573, startPoint y: 248, endPoint x: 646, endPoint y: 248, distance: 72.4
click at [646, 248] on div "Endorsement Status" at bounding box center [626, 247] width 106 height 10
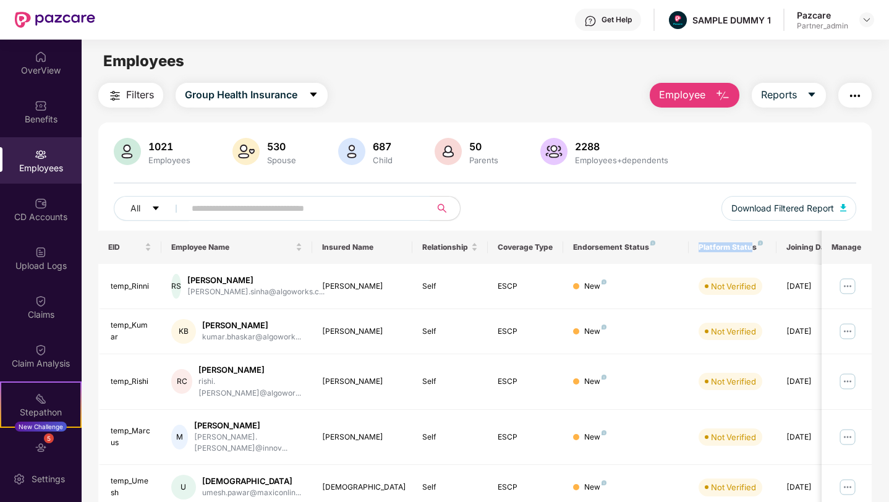
drag, startPoint x: 700, startPoint y: 251, endPoint x: 753, endPoint y: 248, distance: 53.3
click at [753, 248] on div "Platform Status" at bounding box center [733, 247] width 68 height 10
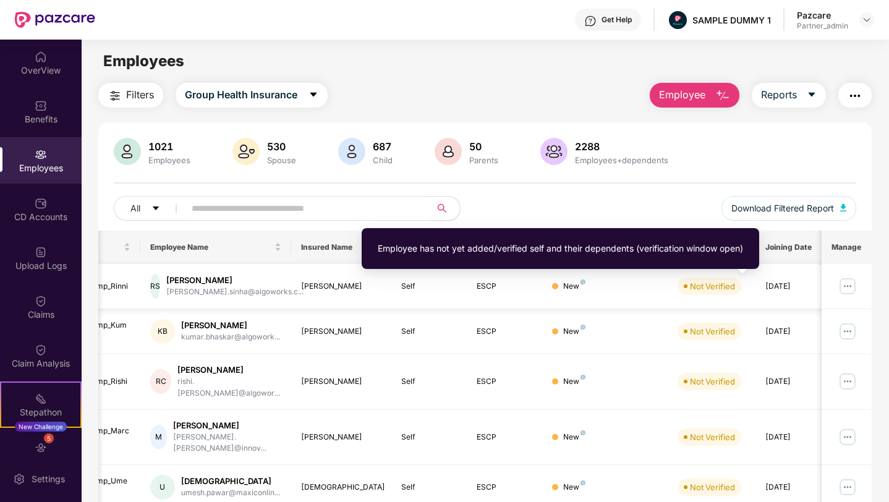
scroll to position [0, 31]
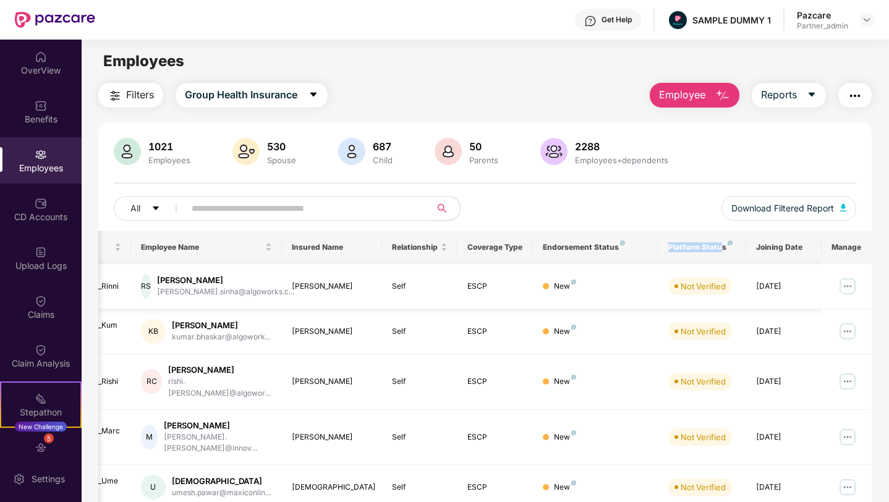
click at [844, 285] on img at bounding box center [848, 286] width 20 height 20
